Goal: Task Accomplishment & Management: Manage account settings

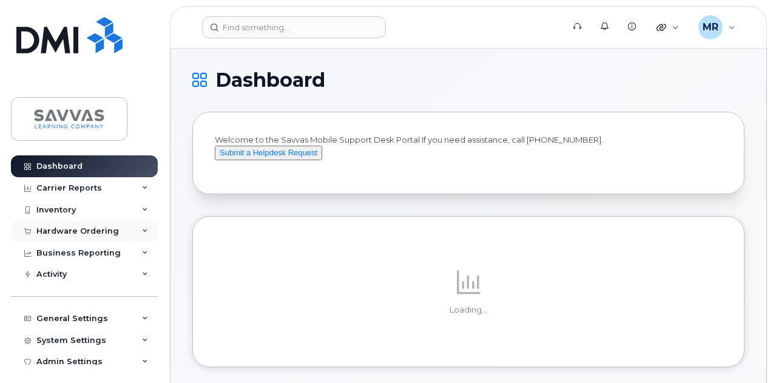
click at [101, 225] on div "Hardware Ordering" at bounding box center [84, 231] width 147 height 22
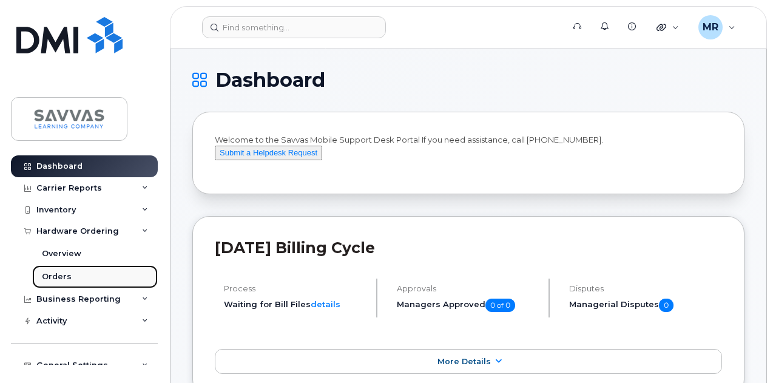
click at [68, 272] on div "Orders" at bounding box center [57, 276] width 30 height 11
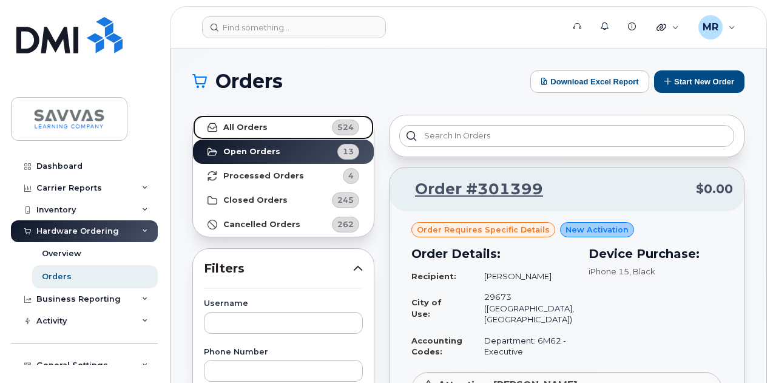
click at [266, 127] on link "All Orders 524" at bounding box center [283, 127] width 181 height 24
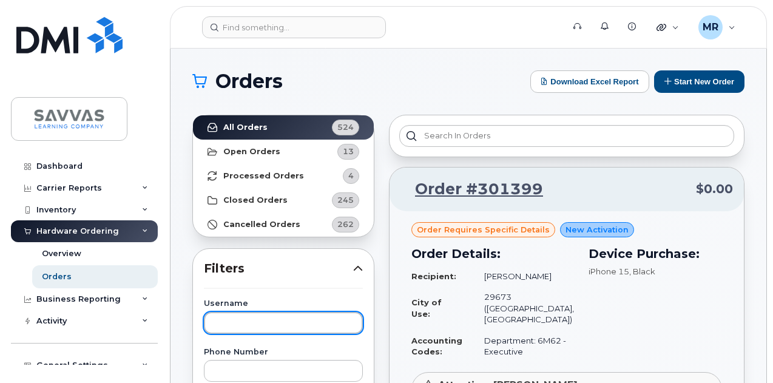
click at [283, 315] on input "text" at bounding box center [283, 323] width 159 height 22
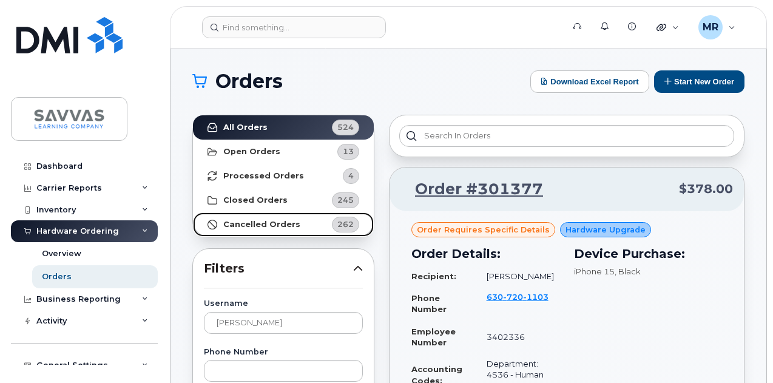
click at [297, 216] on link "Cancelled Orders 262" at bounding box center [283, 224] width 181 height 24
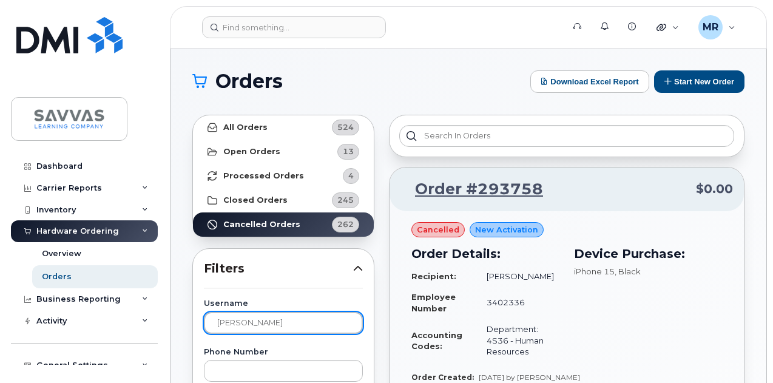
click at [268, 316] on input "lisa" at bounding box center [283, 323] width 159 height 22
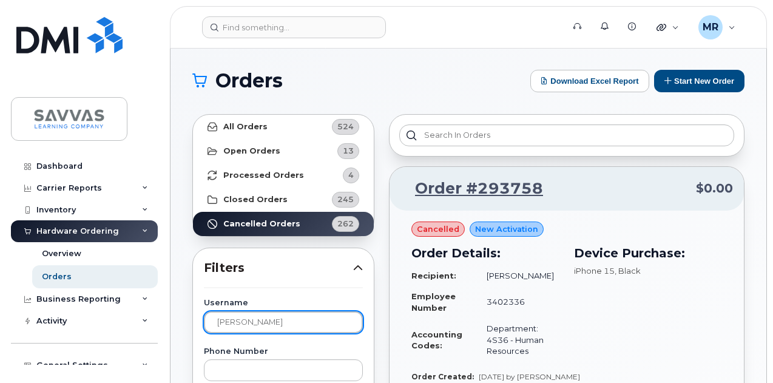
click at [210, 325] on input "lisa" at bounding box center [283, 322] width 159 height 22
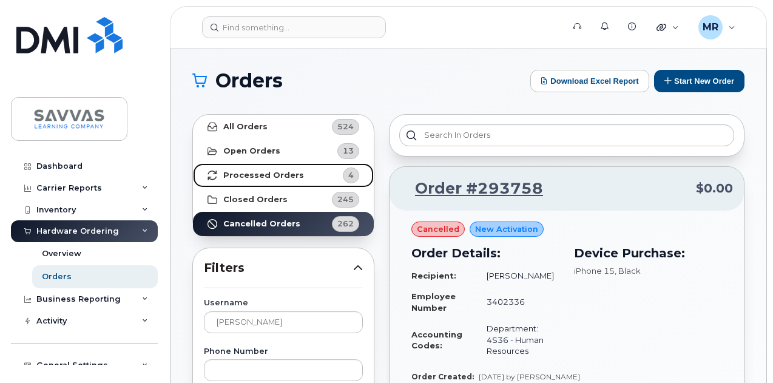
click at [266, 175] on strong "Processed Orders" at bounding box center [263, 175] width 81 height 10
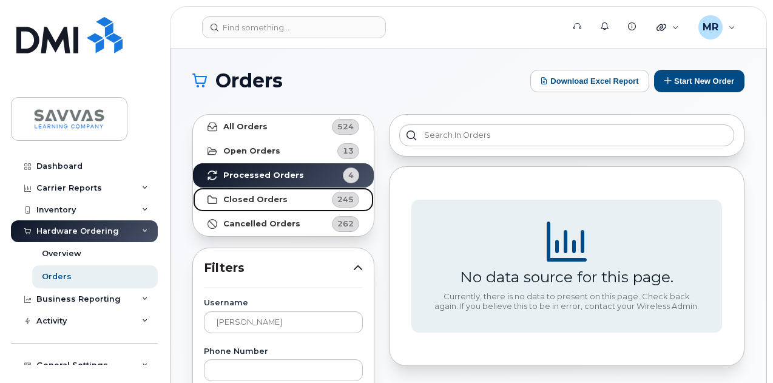
click at [260, 198] on strong "Closed Orders" at bounding box center [255, 200] width 64 height 10
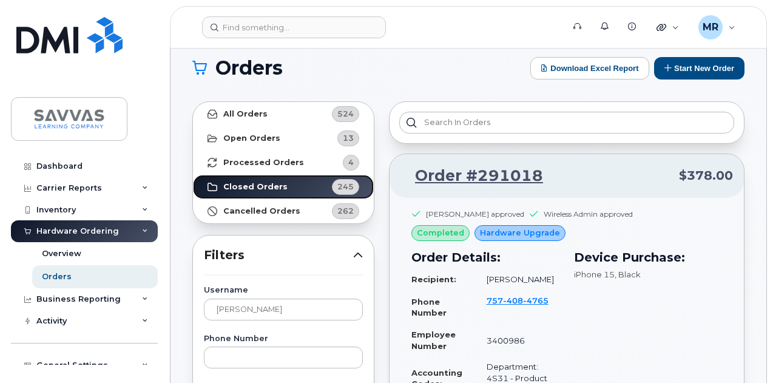
scroll to position [0, 0]
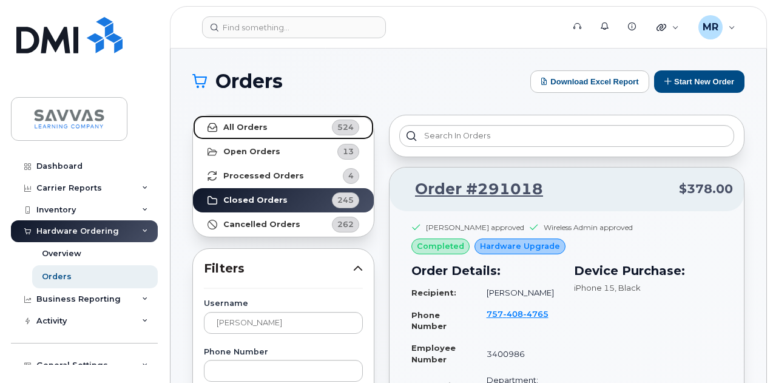
click at [248, 124] on strong "All Orders" at bounding box center [245, 128] width 44 height 10
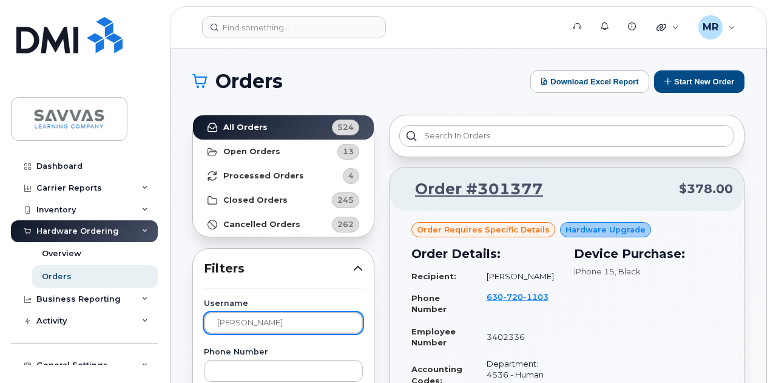
click at [244, 320] on input "lisa" at bounding box center [283, 323] width 159 height 22
paste input "Krishna"
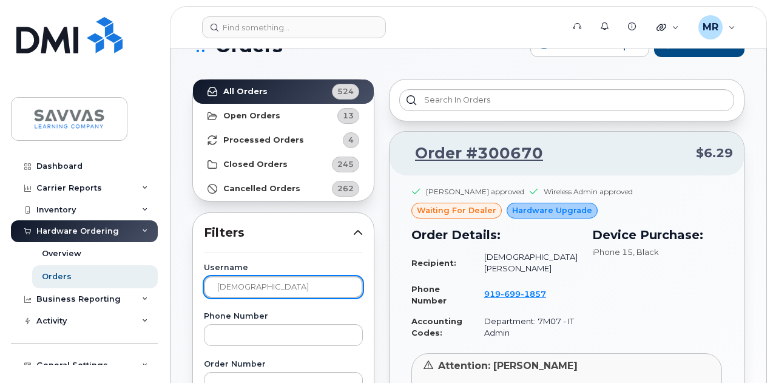
scroll to position [36, 0]
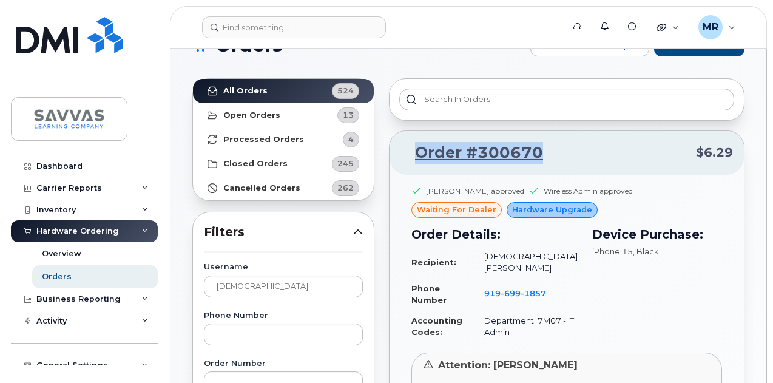
drag, startPoint x: 556, startPoint y: 157, endPoint x: 415, endPoint y: 145, distance: 141.3
click at [415, 145] on p "Order #300670 $6.29" at bounding box center [566, 153] width 332 height 22
copy link "Order #300670"
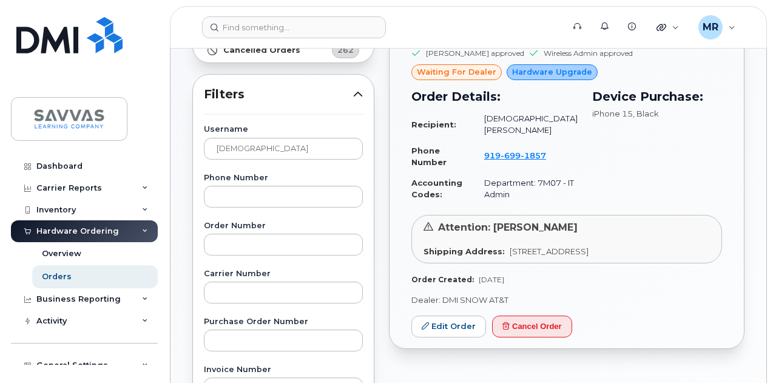
scroll to position [0, 0]
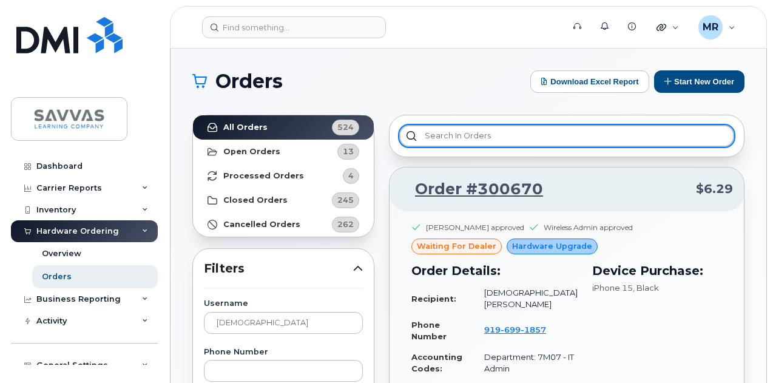
click at [442, 131] on input "text" at bounding box center [566, 136] width 335 height 22
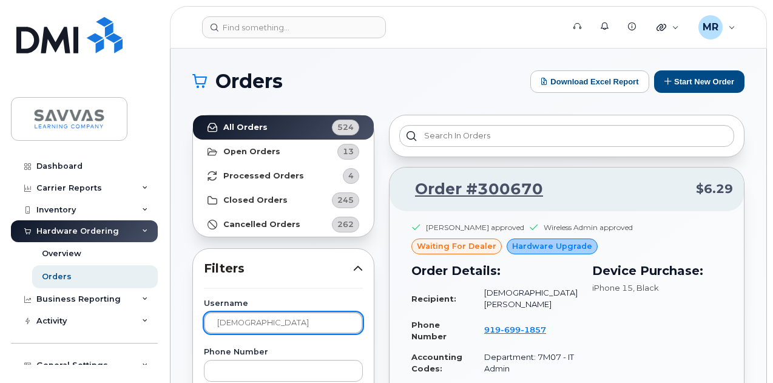
click at [263, 320] on input "Krishna" at bounding box center [283, 323] width 159 height 22
type input "K"
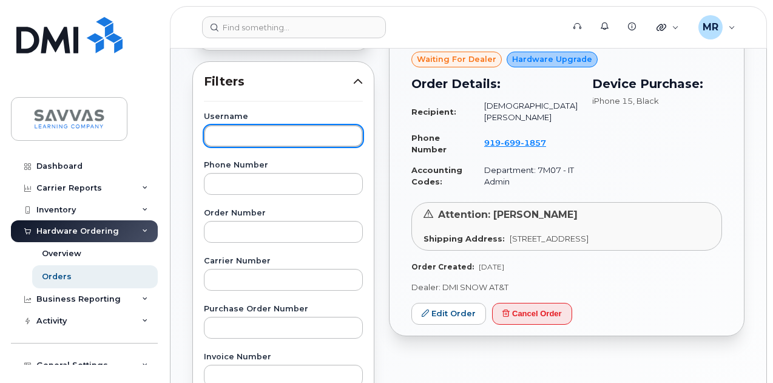
scroll to position [186, 0]
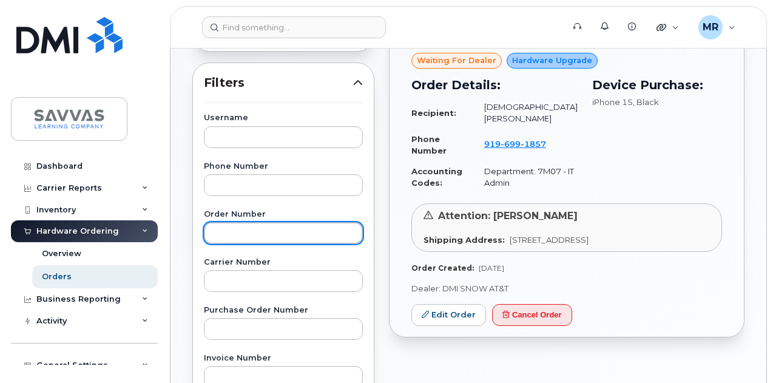
click at [250, 235] on input "text" at bounding box center [283, 233] width 159 height 22
type input "301377"
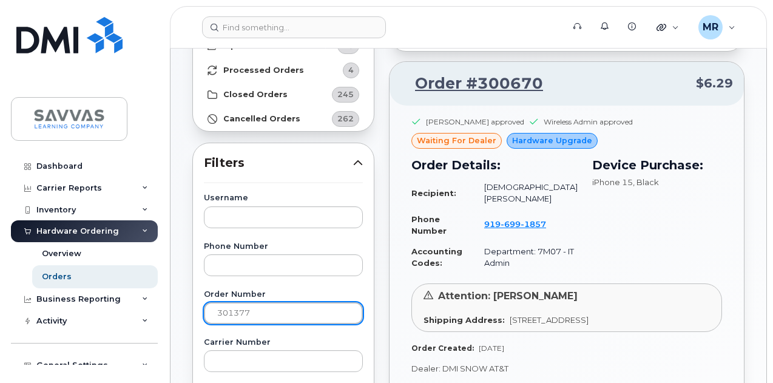
scroll to position [105, 0]
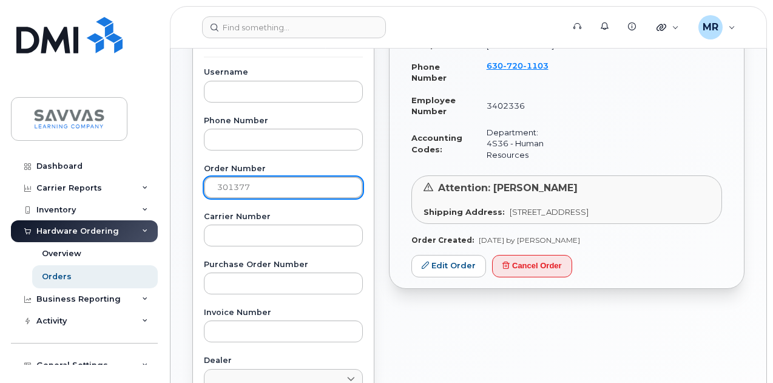
scroll to position [231, 0]
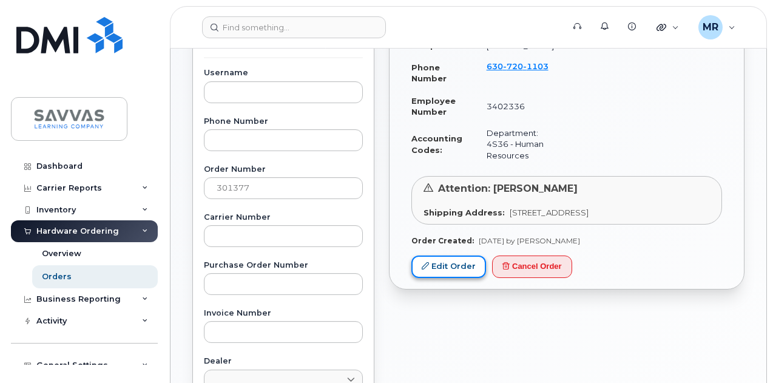
click at [434, 272] on link "Edit Order" at bounding box center [448, 266] width 75 height 22
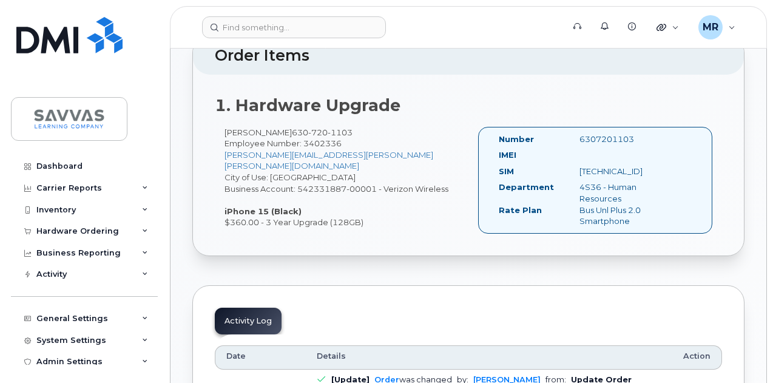
scroll to position [316, 0]
drag, startPoint x: 354, startPoint y: 126, endPoint x: 286, endPoint y: 127, distance: 68.6
click at [286, 127] on div "Annalisa Riebe 630 720 1103 Employee Number: 3402336 lisa.riebe@savvas.com City…" at bounding box center [342, 177] width 254 height 101
copy span "630 720 1103"
click at [453, 87] on div "1. Hardware Upgrade Annalisa Riebe 630 720 1103 Employee Number: 3402336 lisa.r…" at bounding box center [468, 165] width 551 height 181
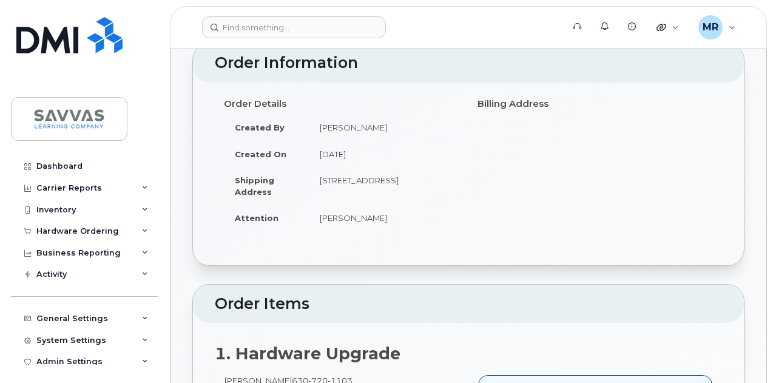
scroll to position [0, 0]
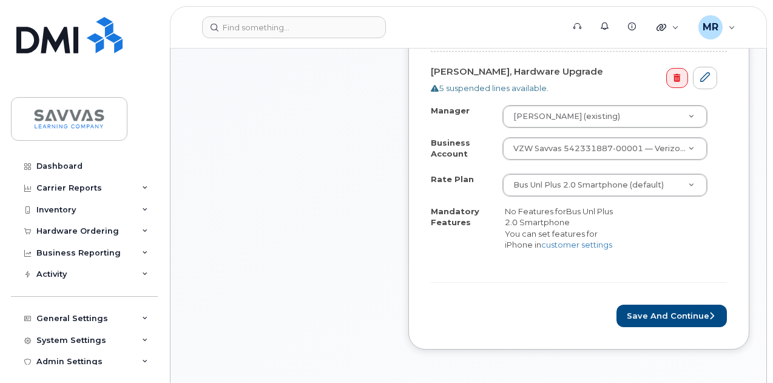
scroll to position [471, 0]
click at [648, 311] on button "Save and Continue" at bounding box center [671, 315] width 110 height 22
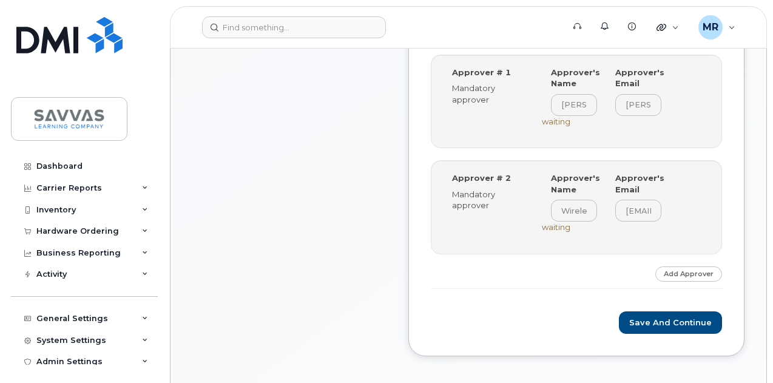
scroll to position [516, 0]
click at [656, 312] on button "Save and Continue" at bounding box center [670, 323] width 103 height 22
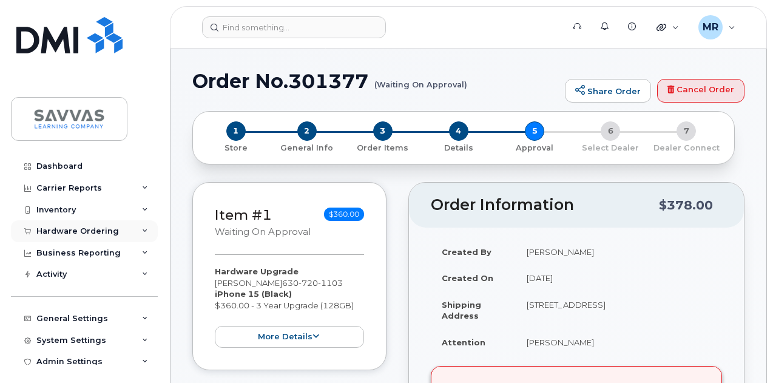
click at [137, 221] on div "Hardware Ordering" at bounding box center [84, 231] width 147 height 22
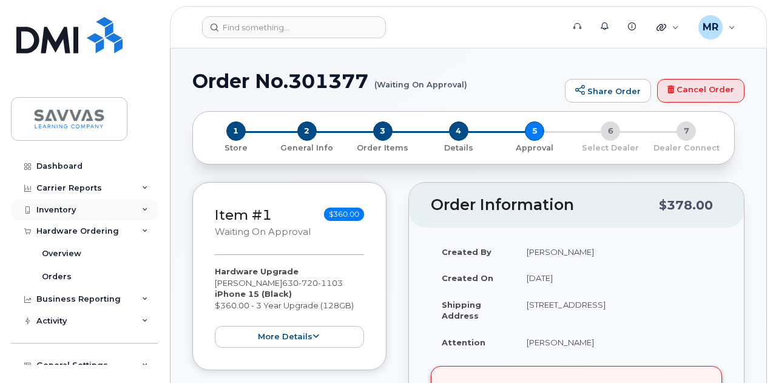
click at [132, 204] on div "Inventory" at bounding box center [84, 210] width 147 height 22
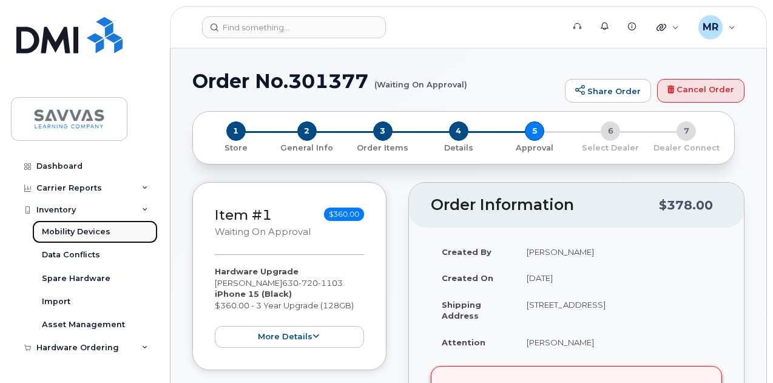
click at [89, 228] on div "Mobility Devices" at bounding box center [76, 231] width 69 height 11
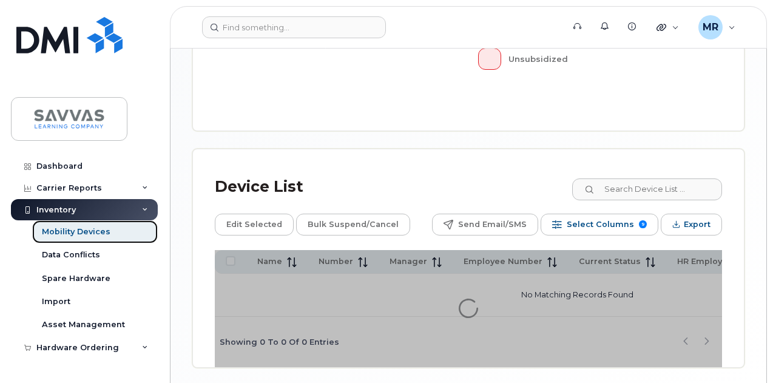
scroll to position [564, 0]
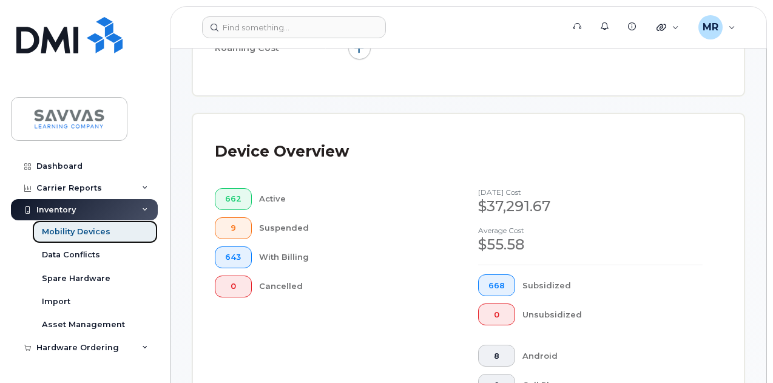
scroll to position [308, 0]
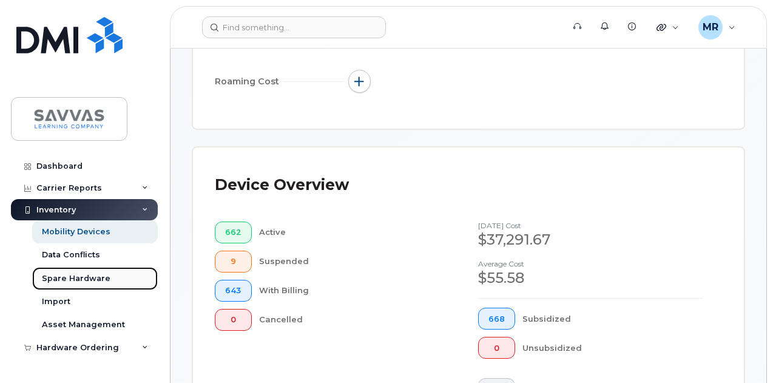
click at [98, 283] on div "Spare Hardware" at bounding box center [76, 278] width 69 height 11
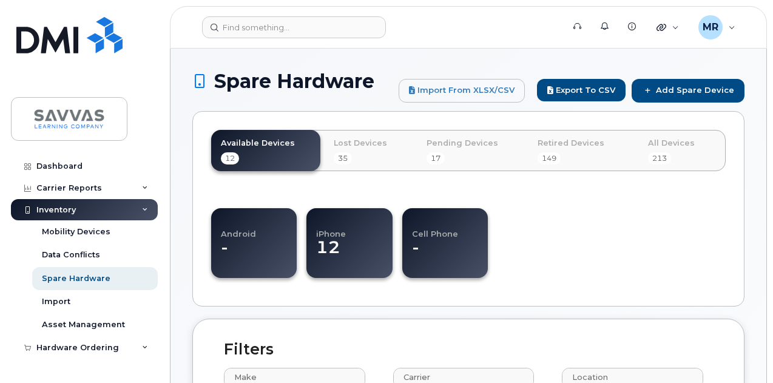
select select
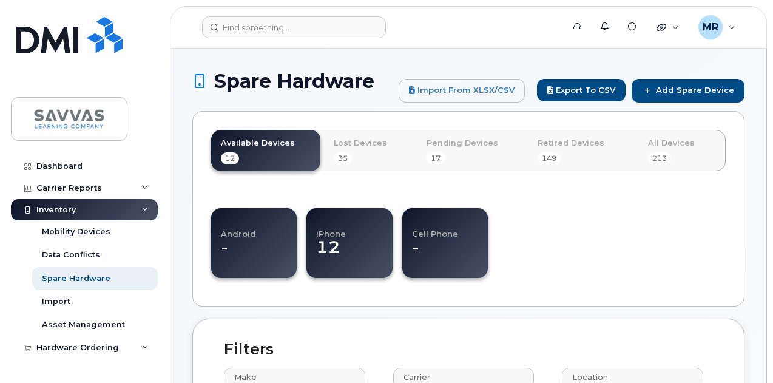
select select
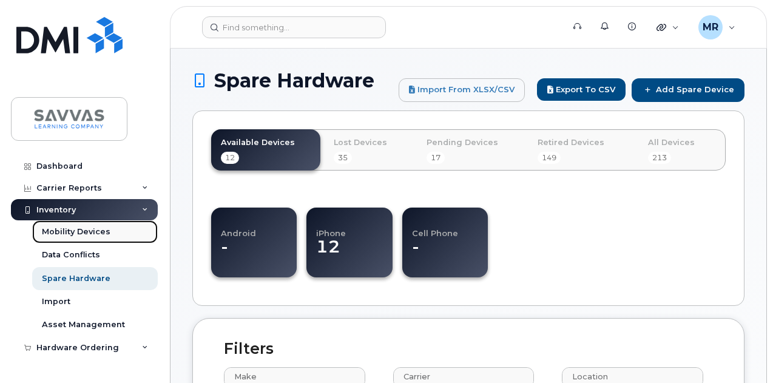
click at [93, 234] on div "Mobility Devices" at bounding box center [76, 231] width 69 height 11
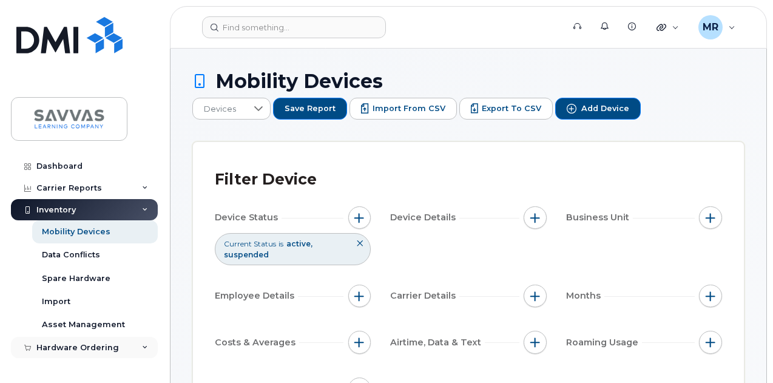
click at [98, 350] on div "Hardware Ordering" at bounding box center [77, 348] width 83 height 10
click at [136, 207] on div "Inventory" at bounding box center [84, 210] width 147 height 22
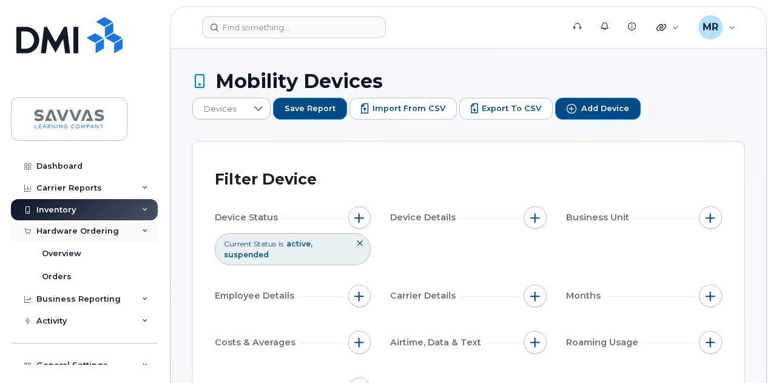
click at [115, 233] on div "Hardware Ordering" at bounding box center [84, 231] width 147 height 22
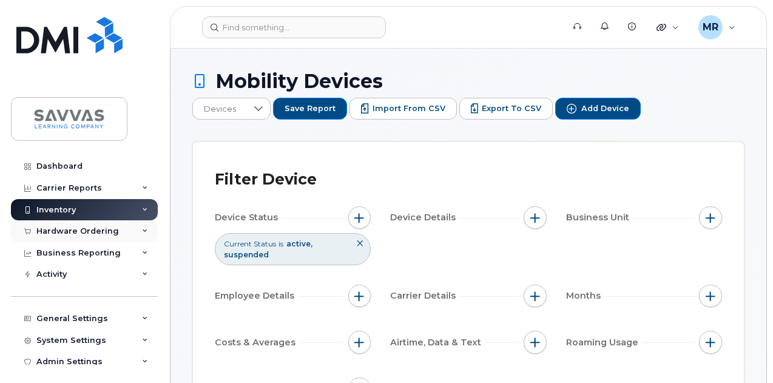
click at [135, 231] on div "Hardware Ordering" at bounding box center [84, 231] width 147 height 22
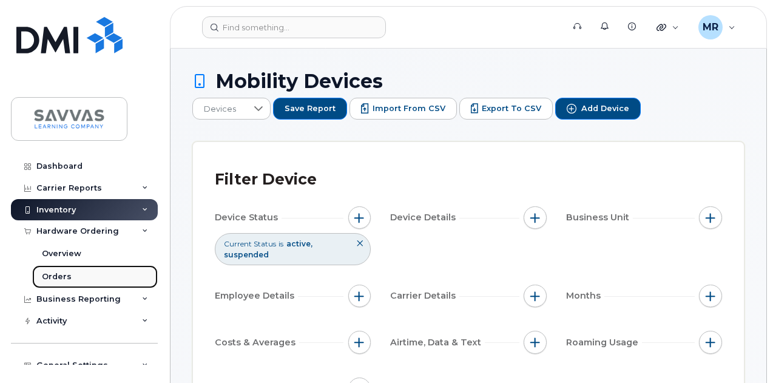
click at [63, 275] on div "Orders" at bounding box center [57, 276] width 30 height 11
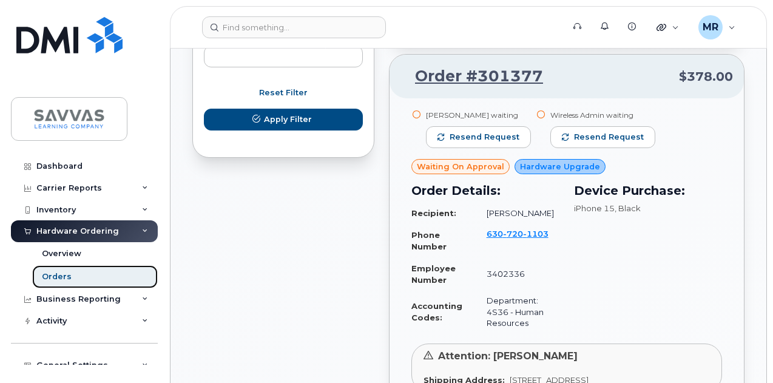
scroll to position [795, 0]
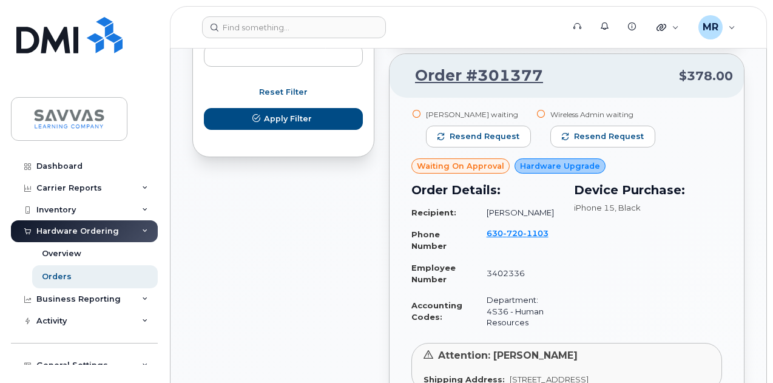
drag, startPoint x: 550, startPoint y: 217, endPoint x: 474, endPoint y: 213, distance: 75.4
click at [476, 213] on td "[PERSON_NAME]" at bounding box center [518, 212] width 84 height 21
copy td "[PERSON_NAME]"
drag, startPoint x: 564, startPoint y: 70, endPoint x: 394, endPoint y: 72, distance: 169.9
click at [394, 72] on div "Order #301377 $378.00" at bounding box center [567, 76] width 354 height 44
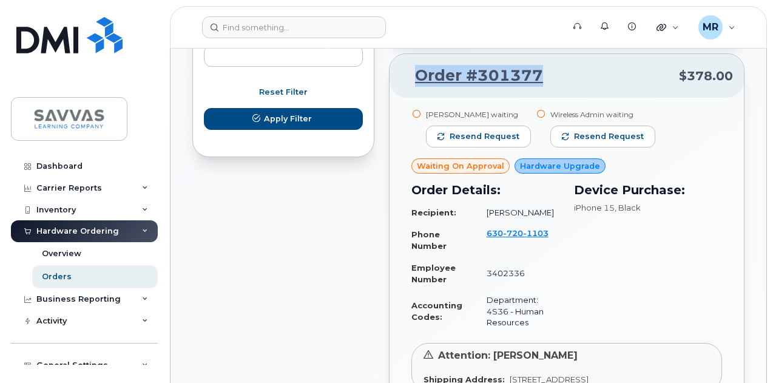
copy link "Order #301377"
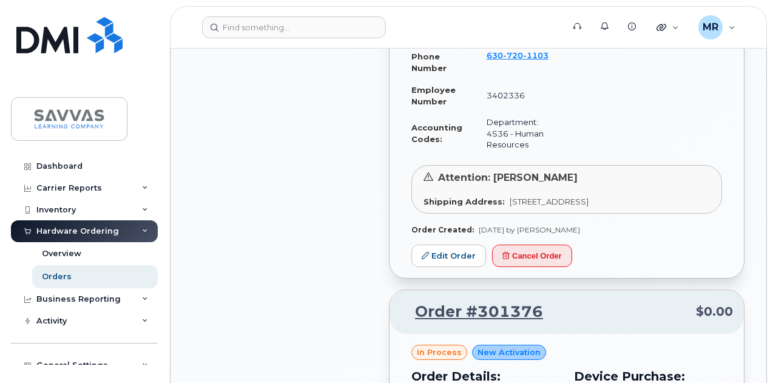
scroll to position [974, 0]
drag, startPoint x: 553, startPoint y: 226, endPoint x: 422, endPoint y: 187, distance: 136.1
click at [422, 187] on div "Attention: Lisa Riebe Shipping Address: 227 Ford St GENEVA IL 60134-1449 UNITED…" at bounding box center [566, 188] width 311 height 49
copy div "Attention: Lisa Riebe Shipping Address: 227 Ford St GENEVA IL 60134-1449 UNITED…"
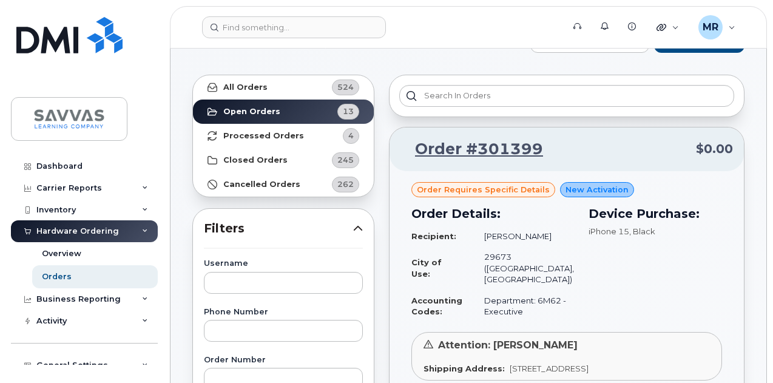
scroll to position [0, 0]
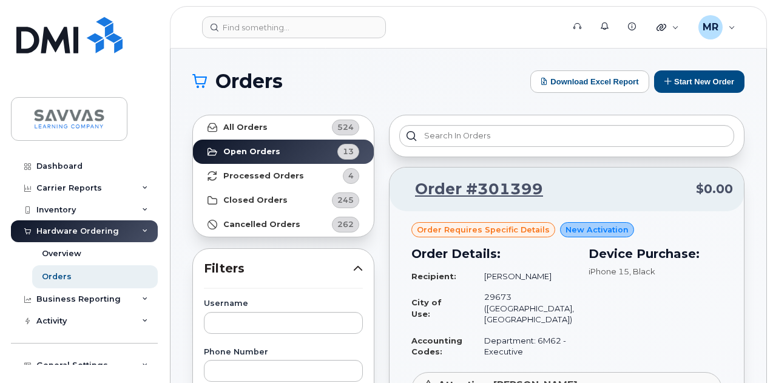
click at [413, 92] on div "Orders Download Excel Report Start New Order" at bounding box center [468, 81] width 552 height 22
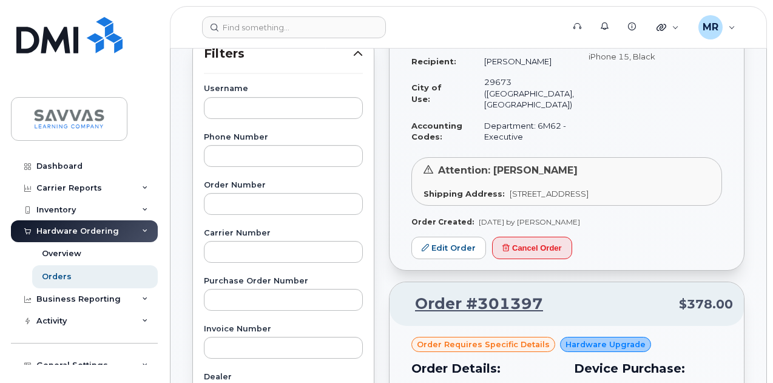
scroll to position [214, 0]
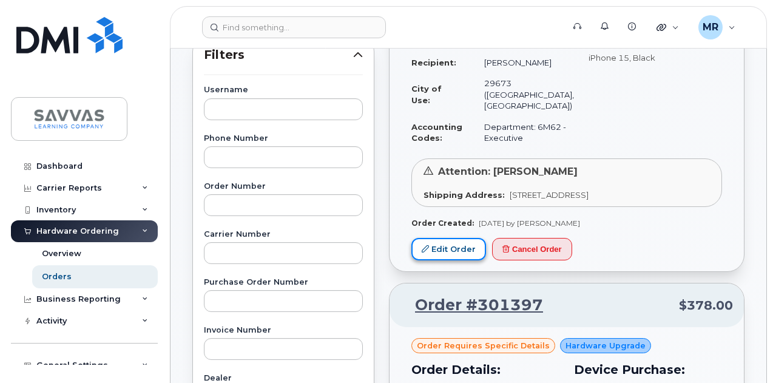
click at [436, 249] on link "Edit Order" at bounding box center [448, 249] width 75 height 22
